Goal: Obtain resource: Download file/media

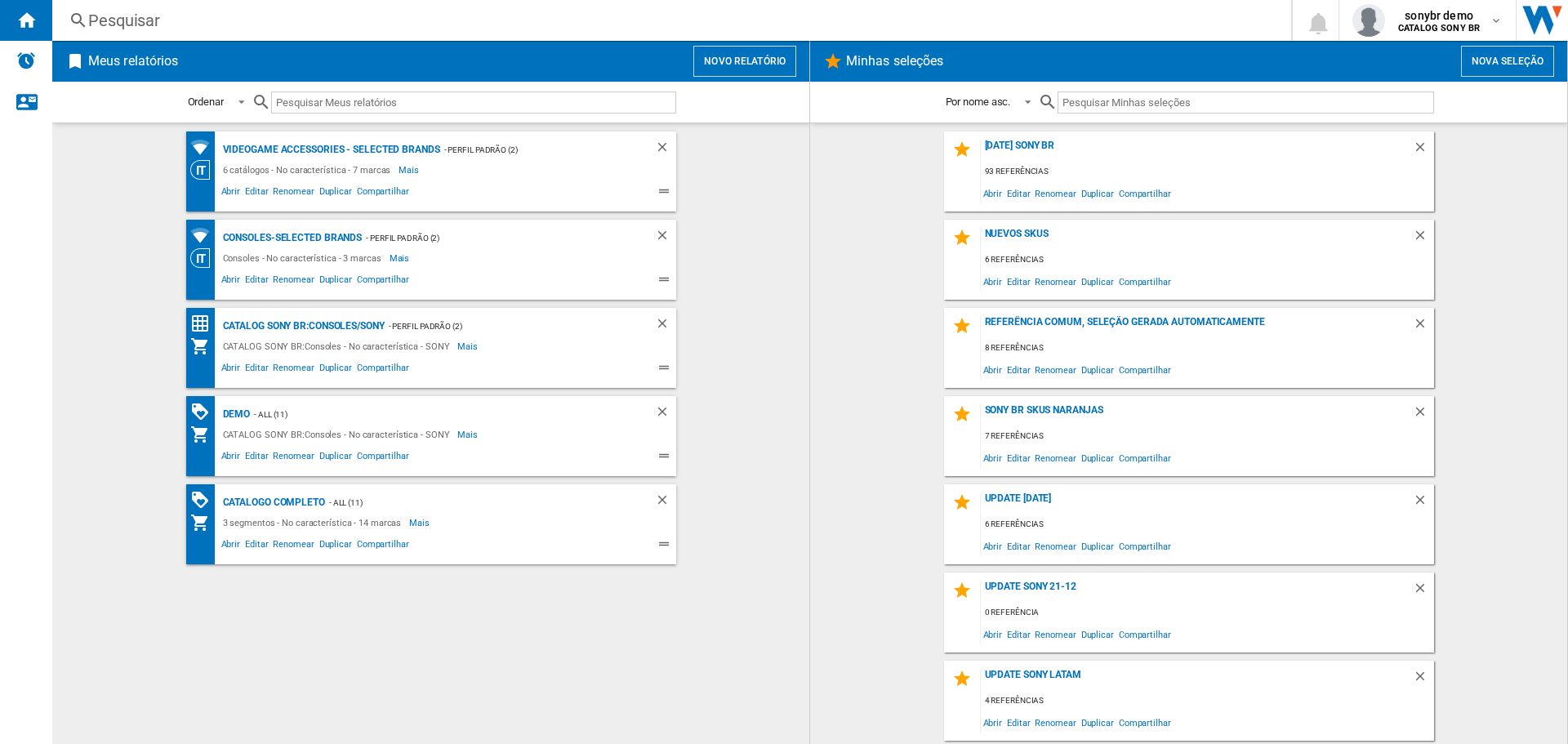
click at [769, 249] on wk-bookmarked-report "Consoles-Selected brands - Perfil padrão (2) Consoles - No característica - 3 m…" at bounding box center [431, 260] width 724 height 80
click at [740, 58] on button "Novo relatório" at bounding box center [745, 61] width 103 height 31
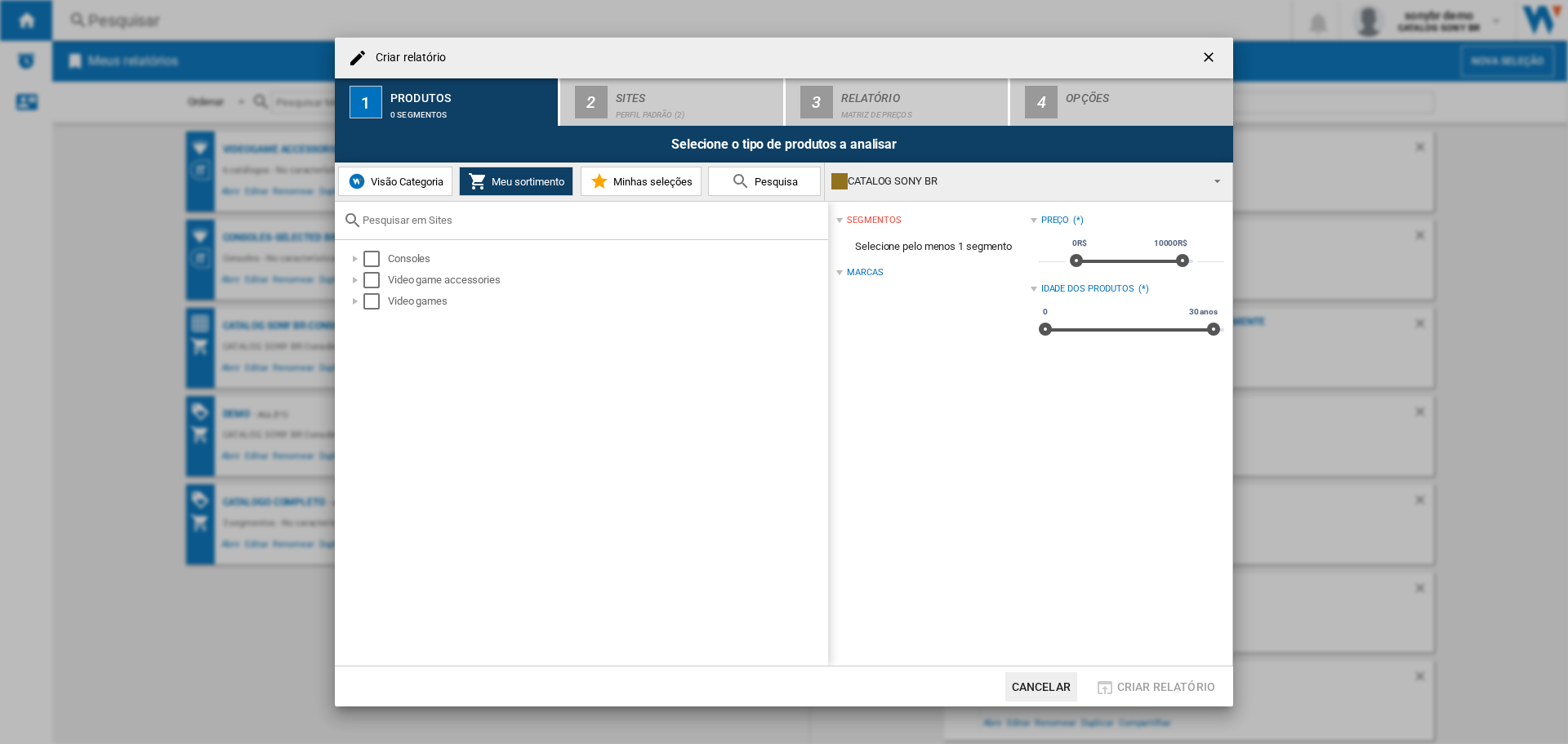
click at [441, 186] on span "Visão Categoria" at bounding box center [405, 182] width 77 height 12
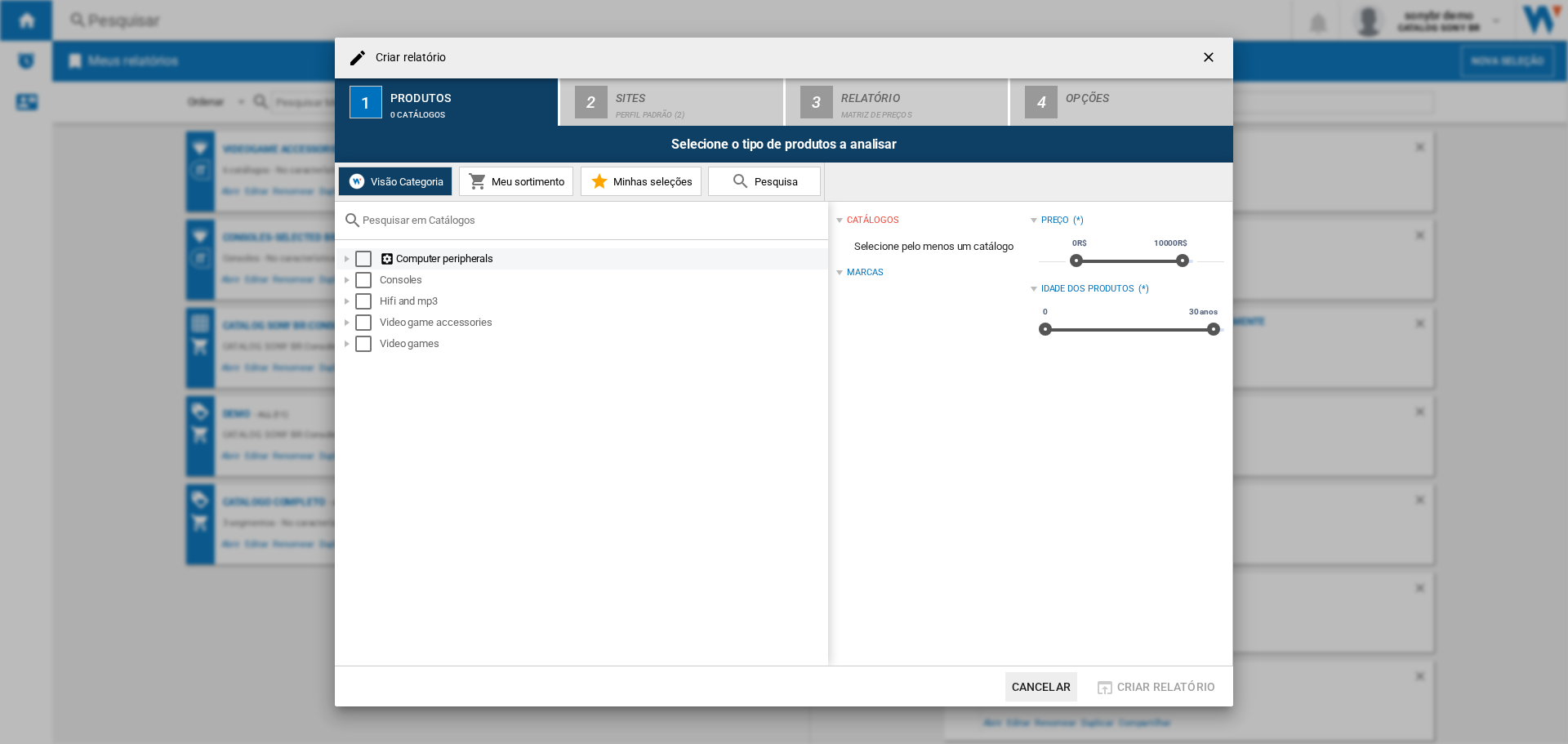
click at [364, 259] on div "Select" at bounding box center [363, 258] width 16 height 16
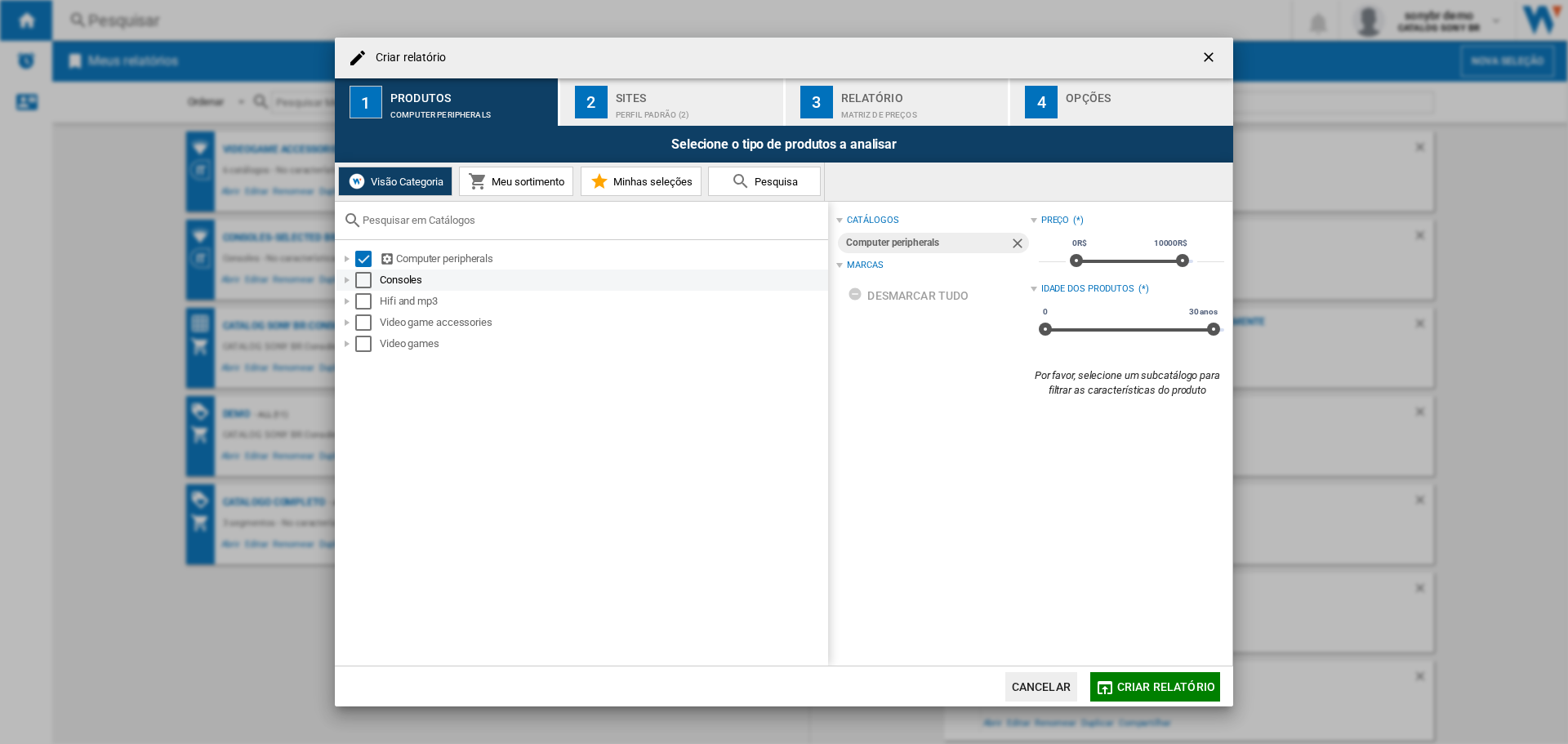
click at [364, 274] on div "Select" at bounding box center [363, 279] width 16 height 16
click at [371, 295] on md-checkbox "Select" at bounding box center [367, 300] width 25 height 16
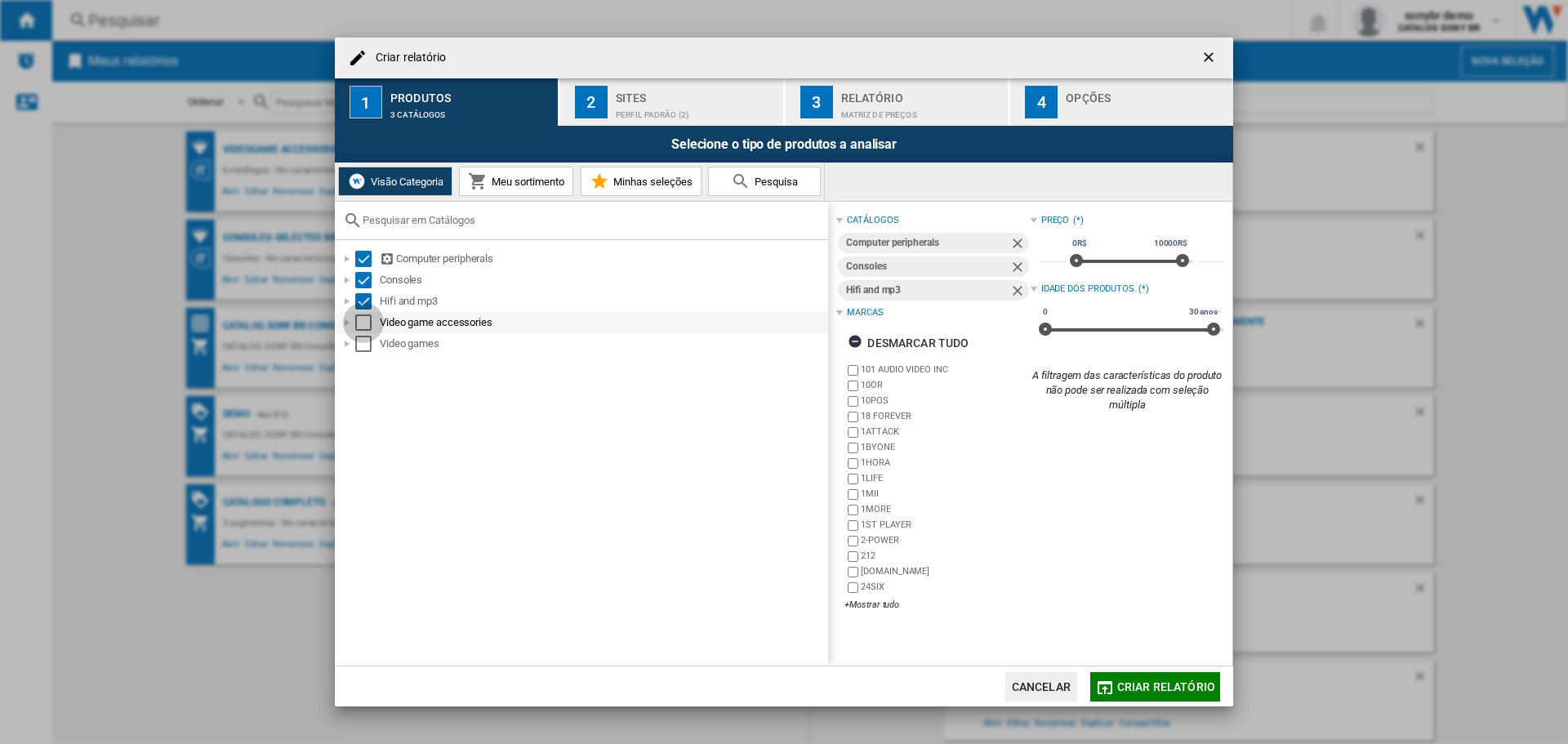
click at [364, 316] on div "Select" at bounding box center [363, 322] width 16 height 16
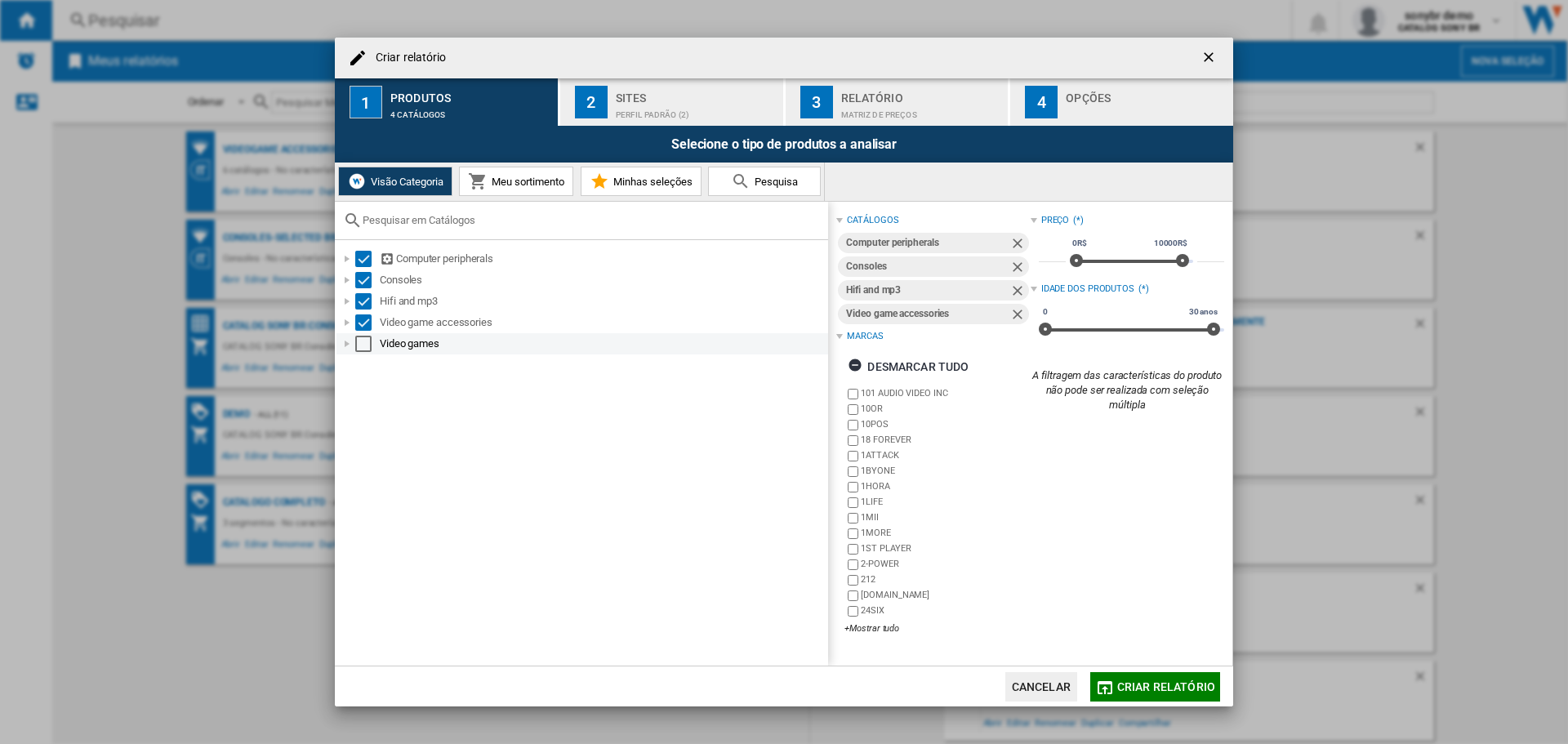
click at [361, 344] on div "Select" at bounding box center [363, 343] width 16 height 16
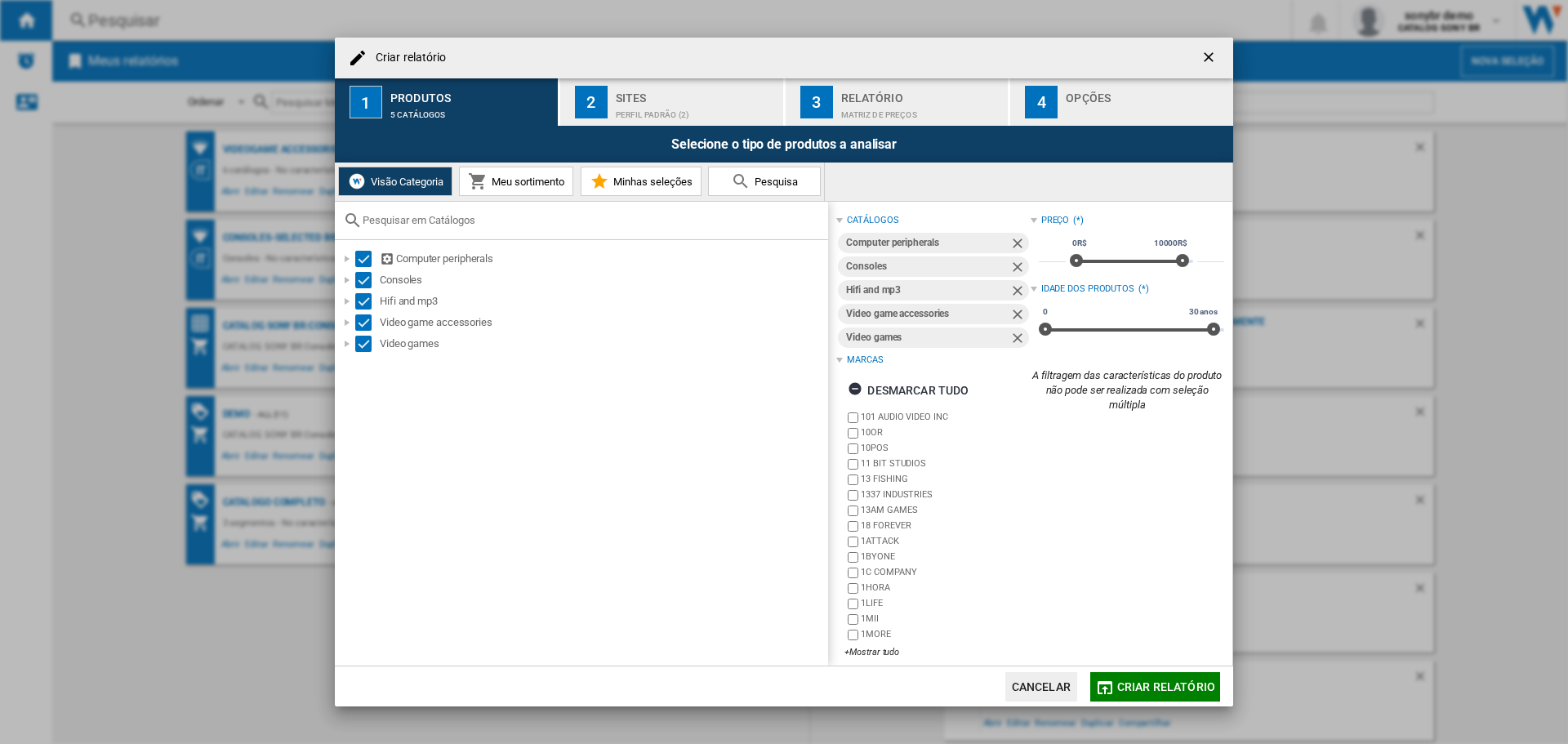
click at [707, 119] on div "Perfil padrão (2)" at bounding box center [696, 111] width 161 height 17
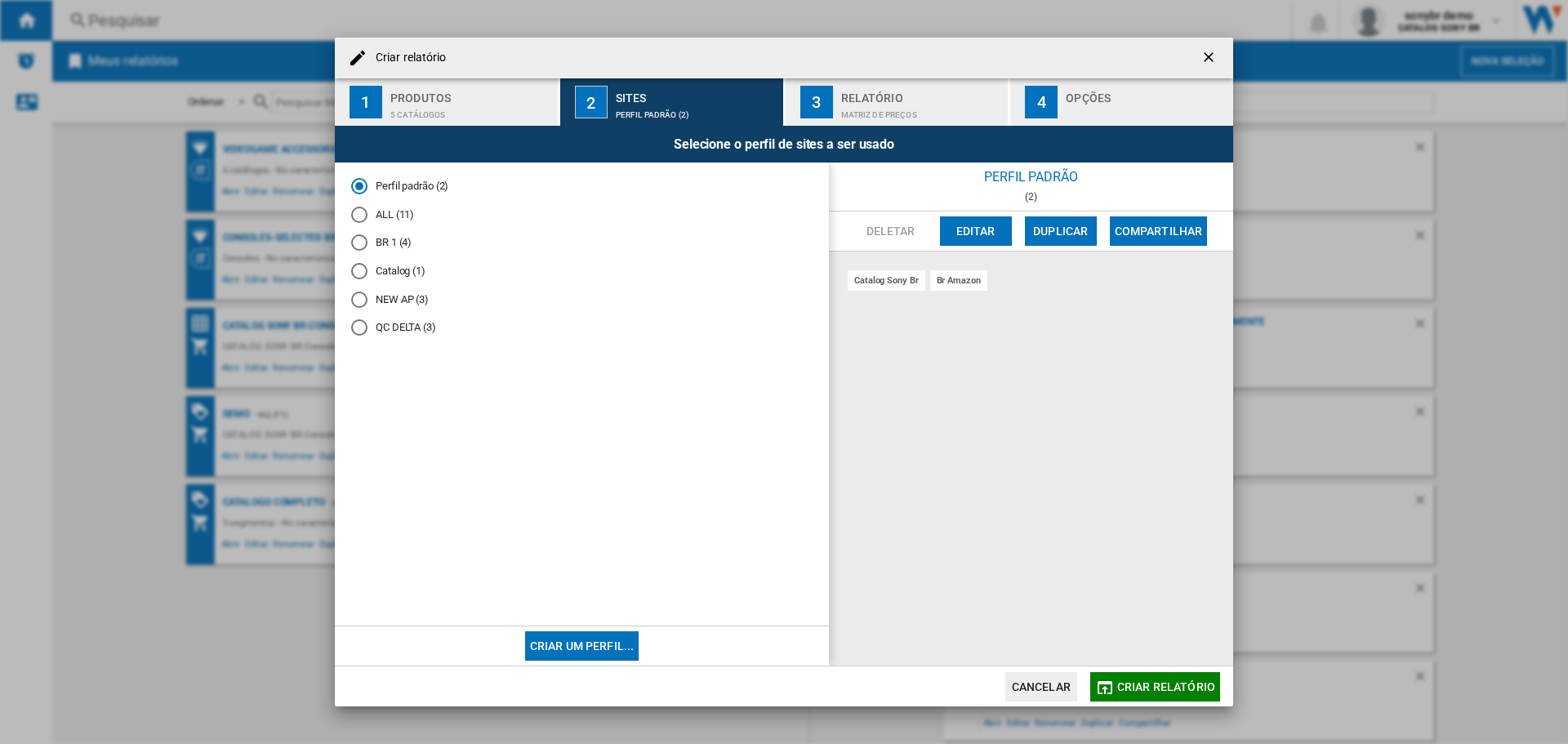
click at [391, 242] on md-radio-button "BR 1 (4)" at bounding box center [582, 243] width 461 height 15
click at [384, 192] on md-radio-button "Perfil padrão (2)" at bounding box center [582, 186] width 461 height 15
click at [904, 121] on button "3 Relatório Matriz de preços" at bounding box center [897, 102] width 225 height 48
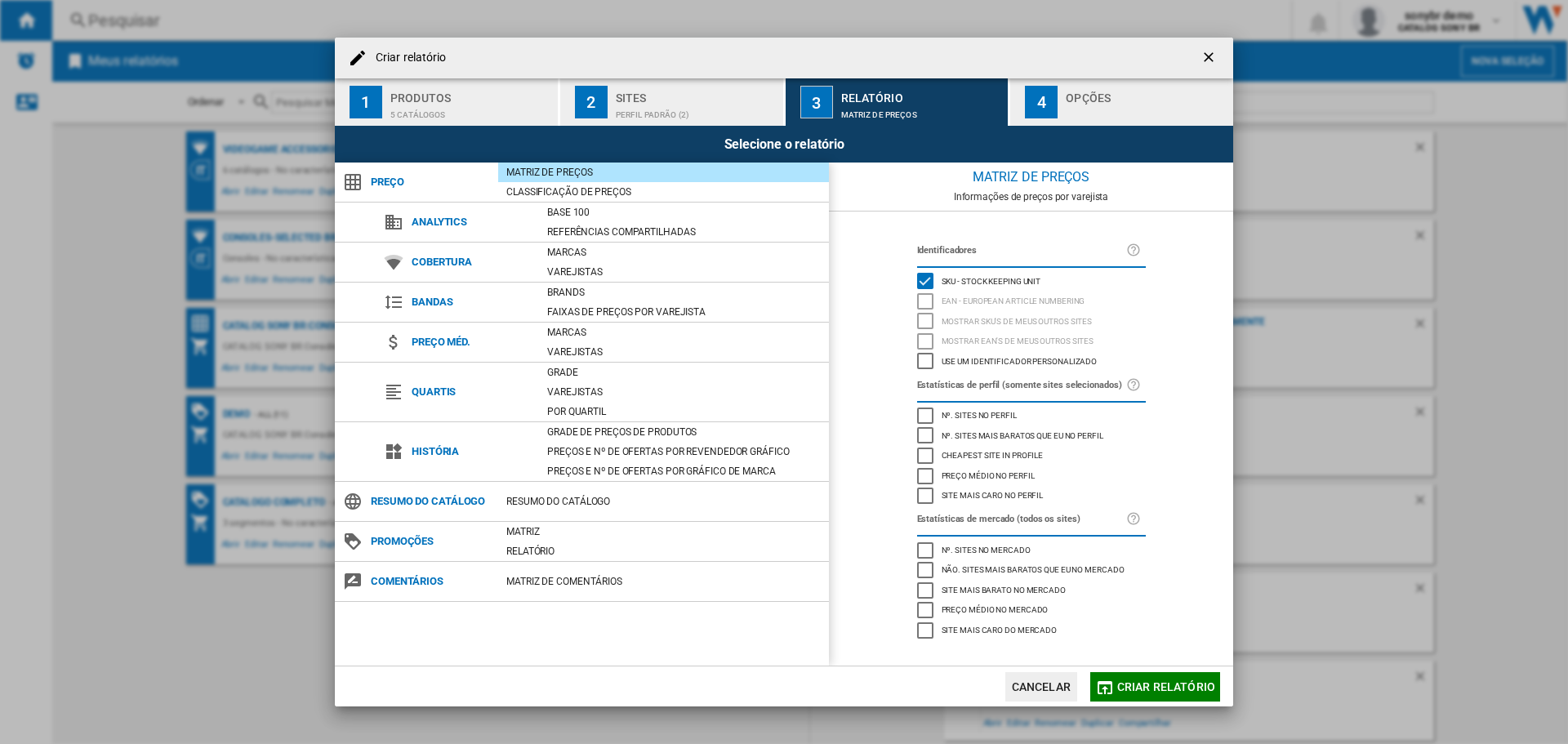
click at [525, 520] on span at bounding box center [664, 515] width 331 height 10
click at [558, 526] on div "Matriz" at bounding box center [664, 531] width 331 height 16
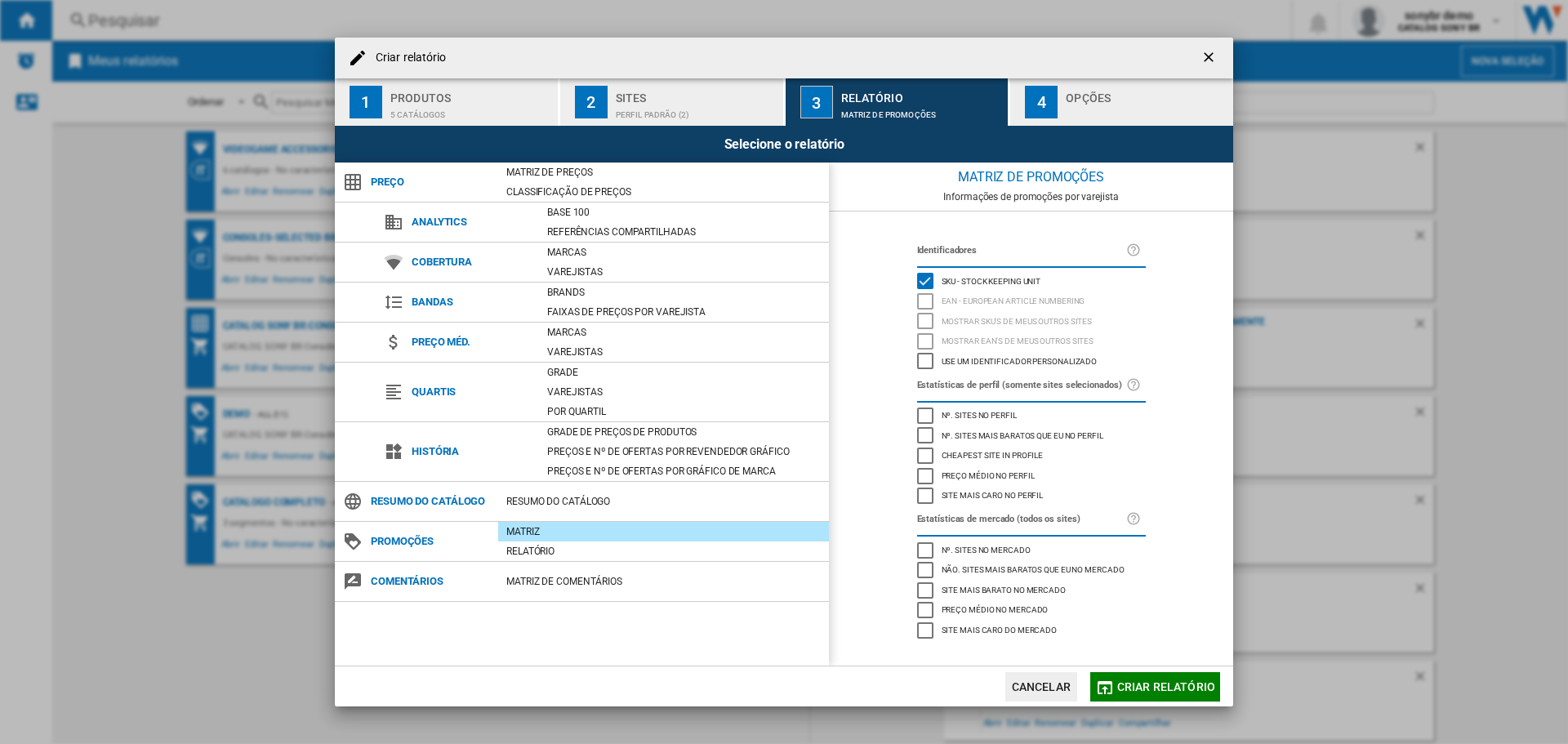
click at [1140, 684] on span "Criar relatório" at bounding box center [1166, 687] width 98 height 13
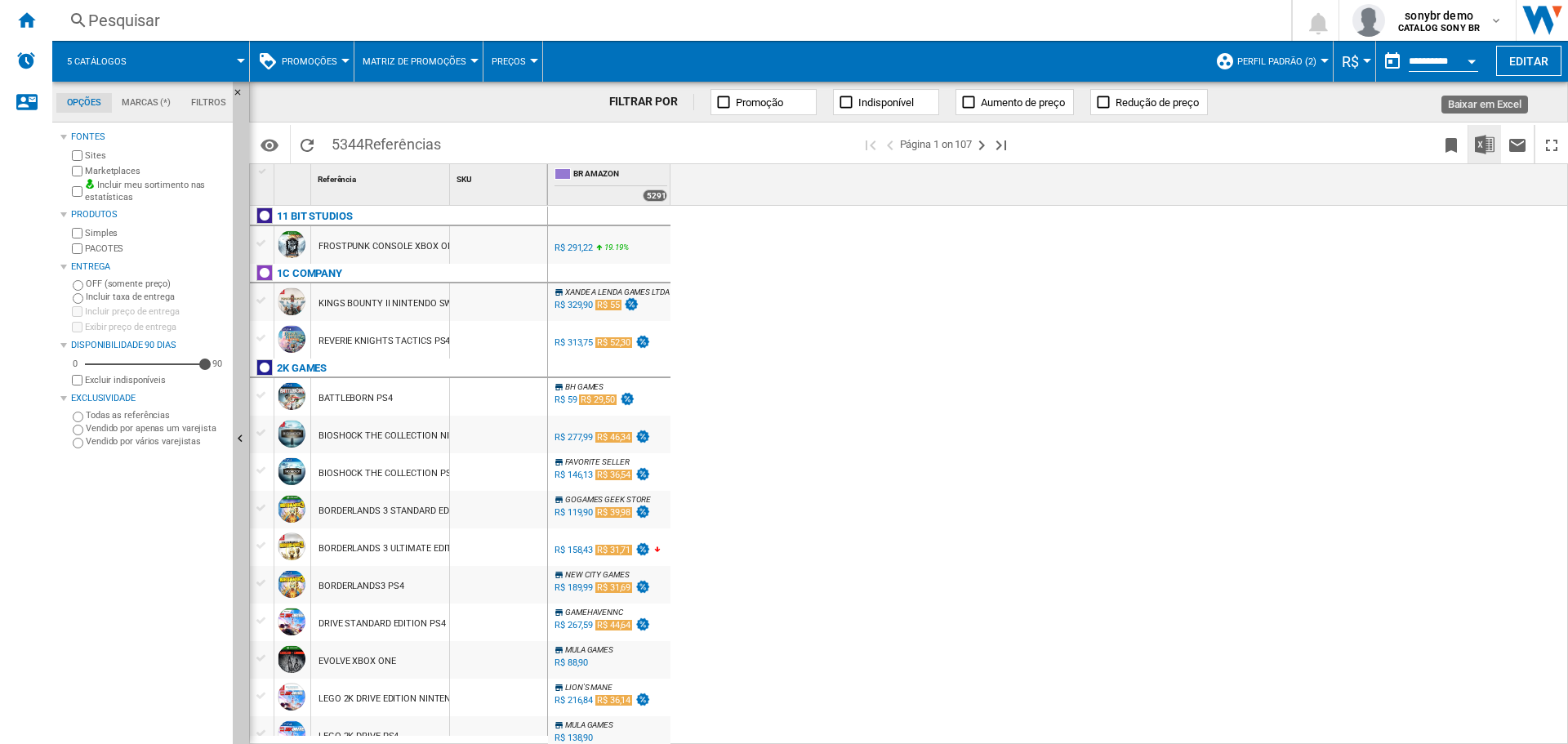
click at [1481, 139] on img "Baixar em Excel" at bounding box center [1485, 144] width 19 height 19
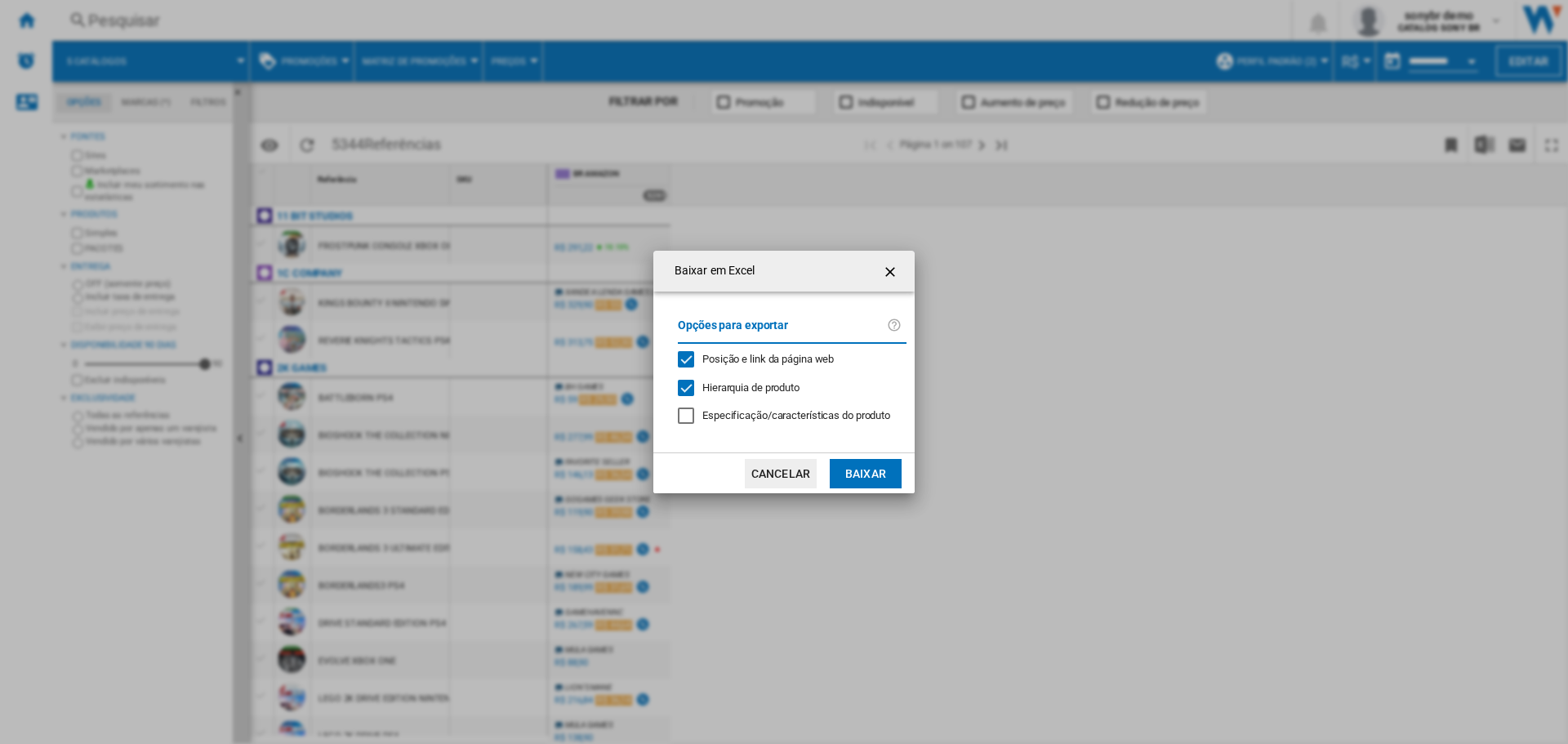
click at [868, 469] on button "Baixar" at bounding box center [865, 473] width 72 height 30
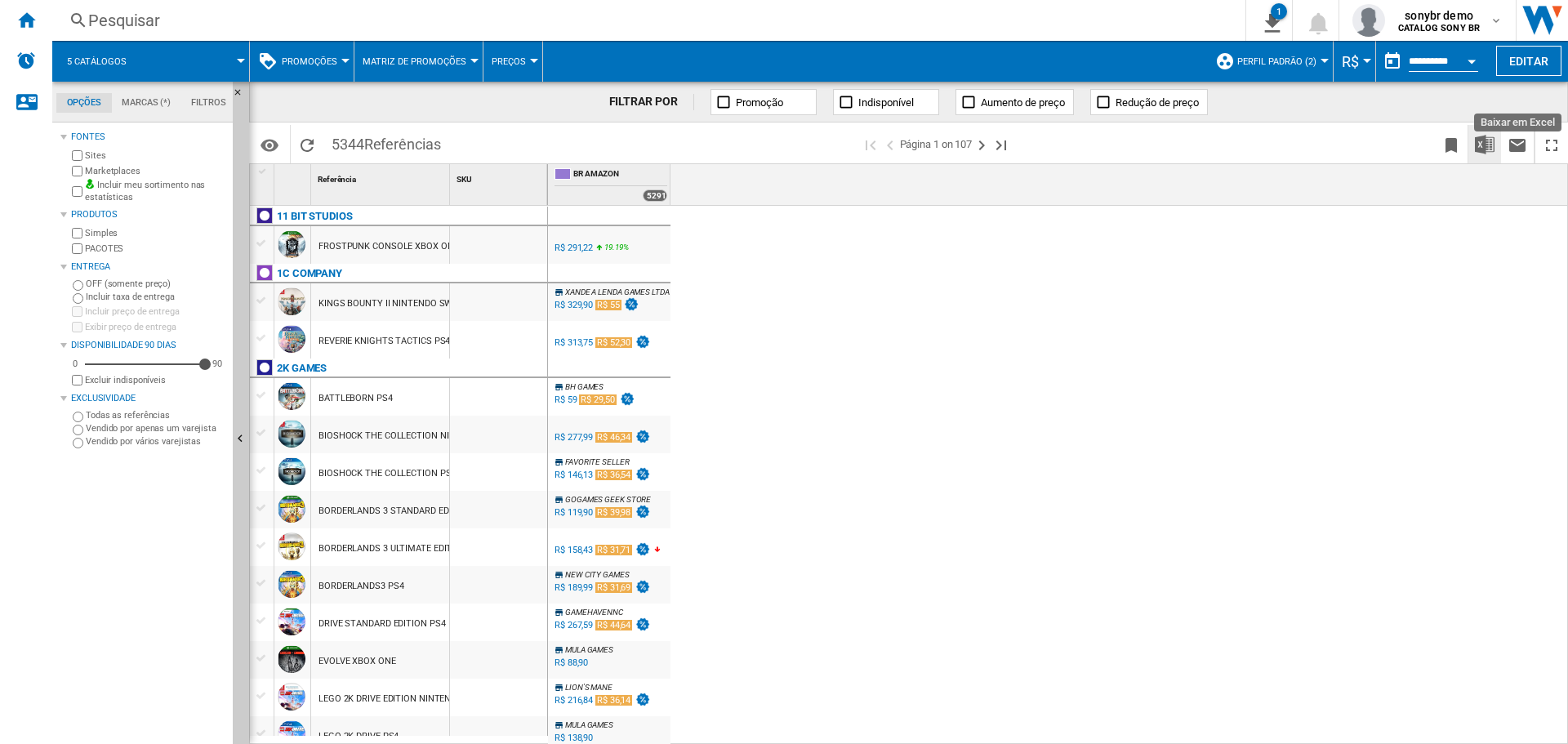
click at [1491, 144] on img "Baixar em Excel" at bounding box center [1485, 144] width 19 height 19
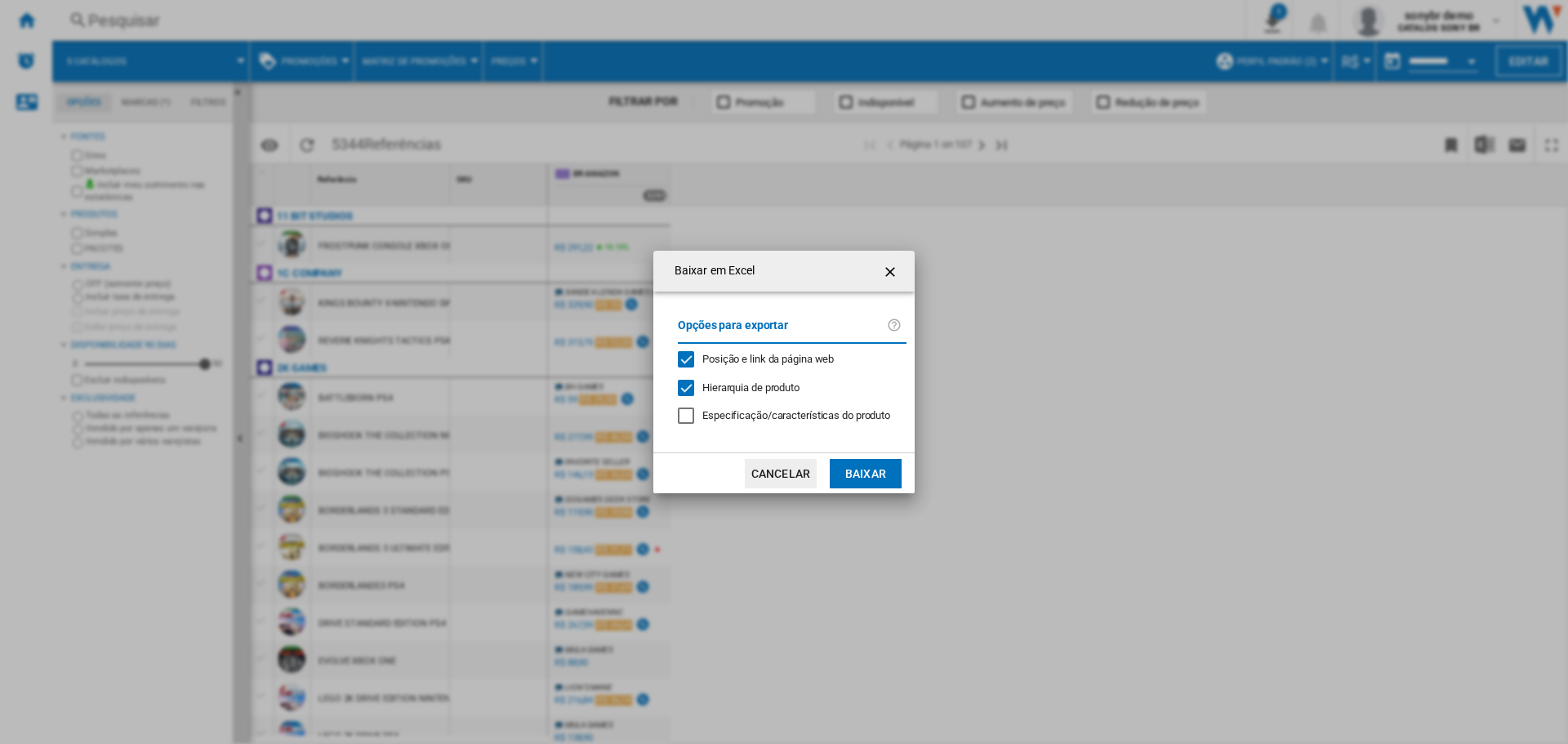
click at [845, 455] on md-dialog-actions "Cancelar Baixar" at bounding box center [784, 472] width 261 height 41
click at [842, 472] on button "Baixar" at bounding box center [865, 473] width 72 height 30
